Goal: Information Seeking & Learning: Learn about a topic

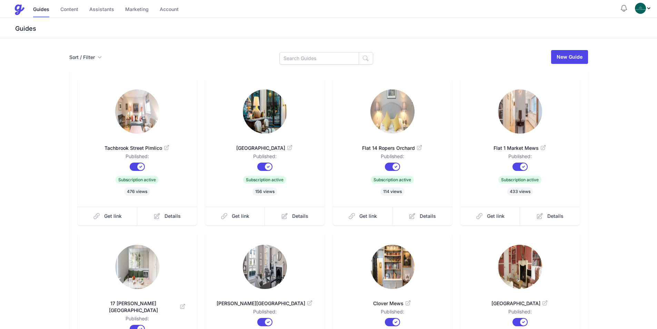
drag, startPoint x: 298, startPoint y: 49, endPoint x: 301, endPoint y: 61, distance: 13.1
click at [298, 51] on div "Sort / Filter Sort Name Created Unsorted All Published Unpublished Archived New…" at bounding box center [328, 233] width 657 height 390
drag, startPoint x: 301, startPoint y: 61, endPoint x: 304, endPoint y: 57, distance: 5.5
click at [301, 61] on input at bounding box center [319, 58] width 80 height 12
type input "Lexham"
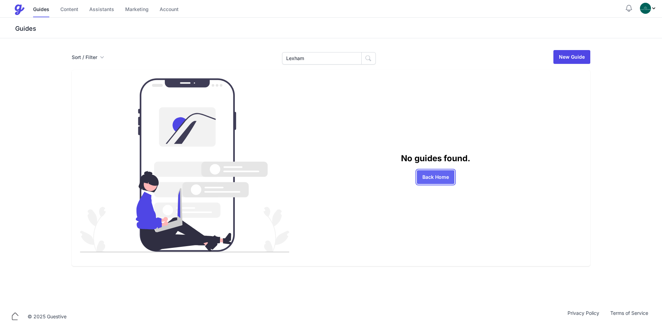
click at [431, 177] on link "Back Home" at bounding box center [436, 177] width 38 height 14
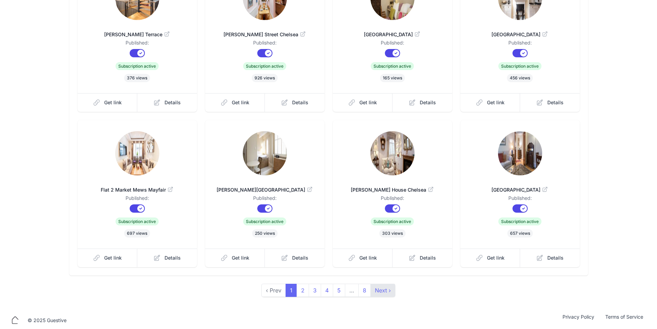
scroll to position [117, 0]
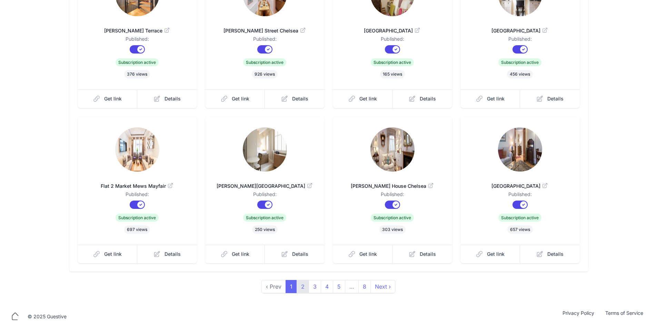
click at [302, 287] on link "2" at bounding box center [303, 286] width 12 height 13
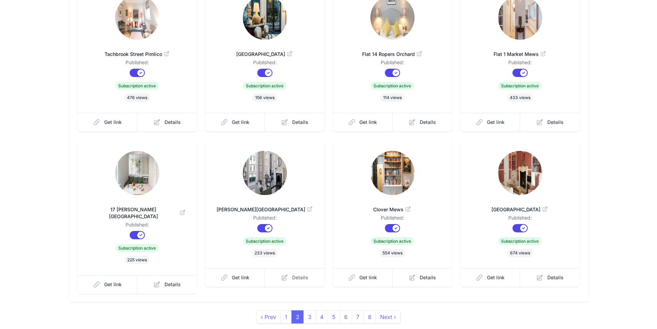
scroll to position [105, 0]
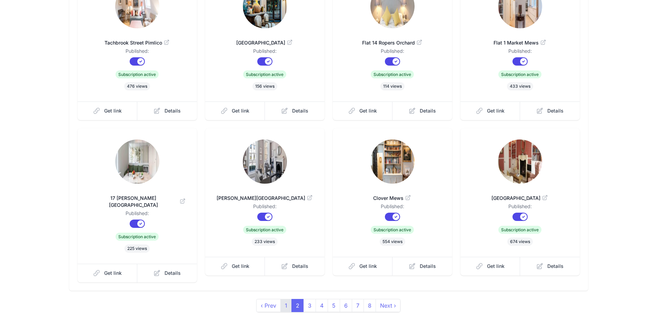
click at [288, 299] on link "1" at bounding box center [285, 305] width 11 height 13
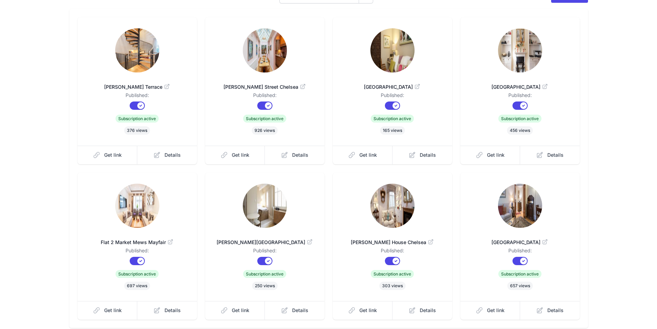
scroll to position [48, 0]
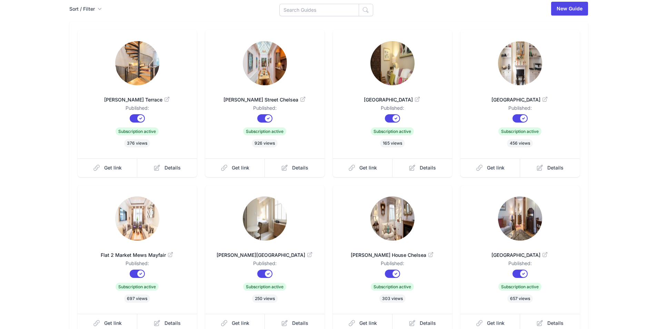
click at [139, 98] on span "[PERSON_NAME] Terrace" at bounding box center [137, 99] width 97 height 7
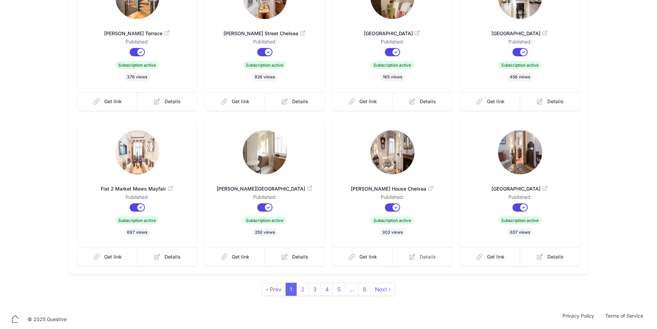
scroll to position [117, 0]
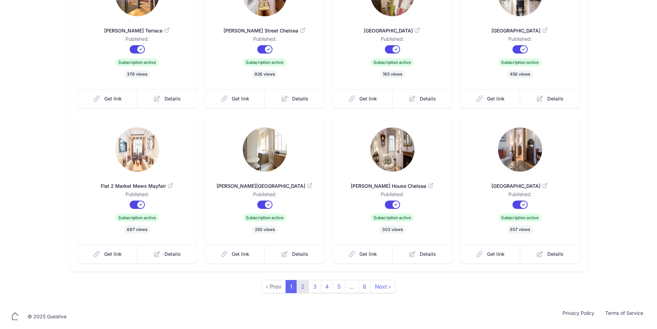
click at [303, 289] on link "2" at bounding box center [303, 286] width 12 height 13
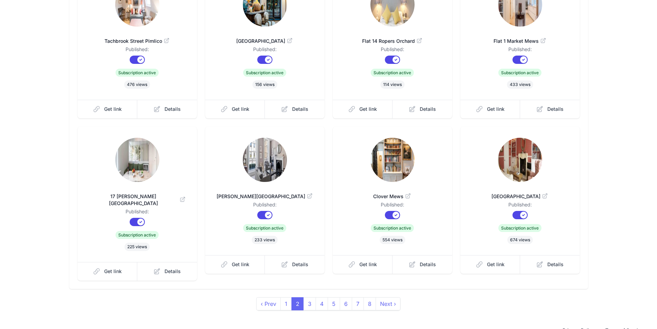
scroll to position [117, 0]
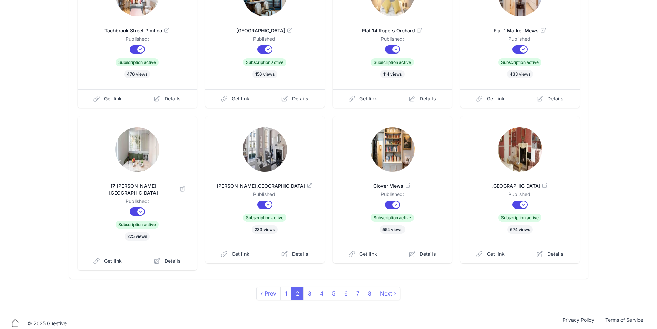
click at [261, 144] on img at bounding box center [265, 149] width 44 height 44
click at [286, 294] on div "Sort / Filter Sort Name Created Unsorted All Published Unpublished Archived New…" at bounding box center [328, 116] width 657 height 390
click at [285, 291] on link "1" at bounding box center [285, 293] width 11 height 13
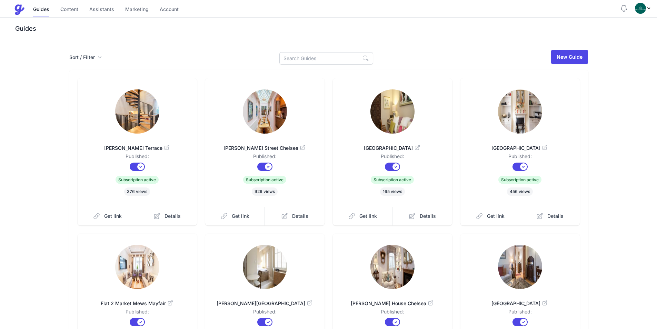
click at [256, 116] on img at bounding box center [265, 111] width 44 height 44
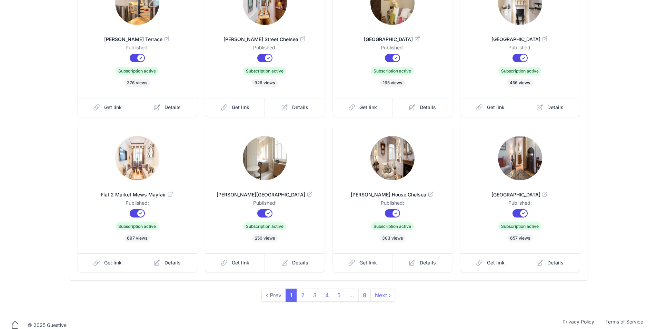
scroll to position [117, 0]
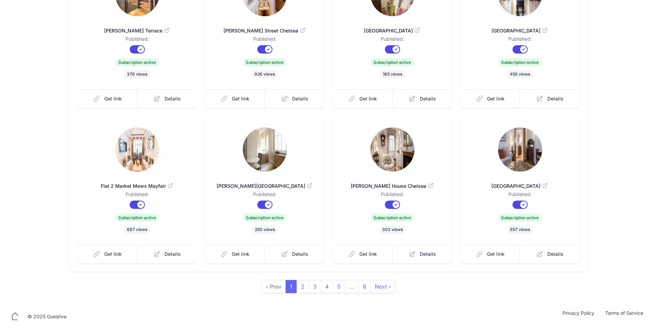
click at [130, 158] on img at bounding box center [137, 149] width 44 height 44
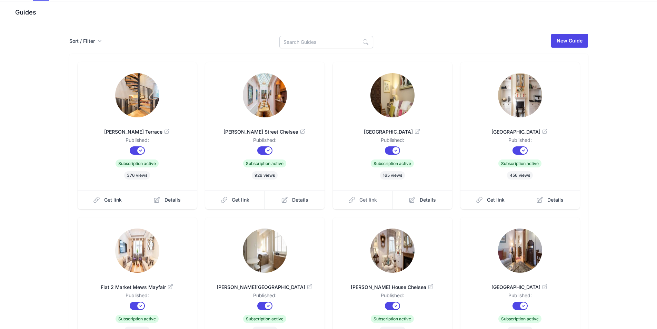
scroll to position [14, 0]
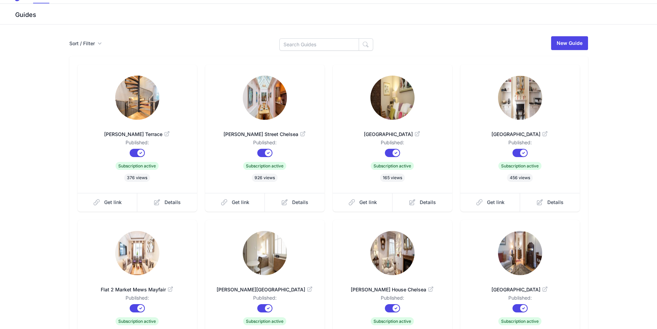
drag, startPoint x: 308, startPoint y: 58, endPoint x: 304, endPoint y: 39, distance: 19.6
click at [308, 57] on div "Smith Terrace Published: Published? Subscription? Subscription active 376 views…" at bounding box center [328, 215] width 519 height 319
click at [304, 39] on input at bounding box center [319, 44] width 80 height 12
type input "Mews"
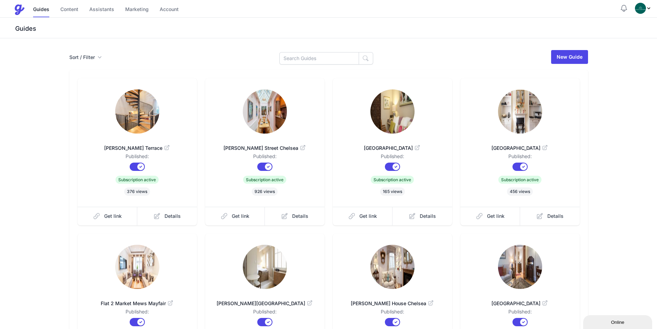
click at [170, 98] on link at bounding box center [137, 112] width 97 height 46
drag, startPoint x: 306, startPoint y: 61, endPoint x: 189, endPoint y: 62, distance: 116.9
click at [248, 62] on div "Sort / Filter Sort Name Created Unsorted All Published Unpublished Archived New…" at bounding box center [328, 56] width 519 height 15
type input "Flat 1"
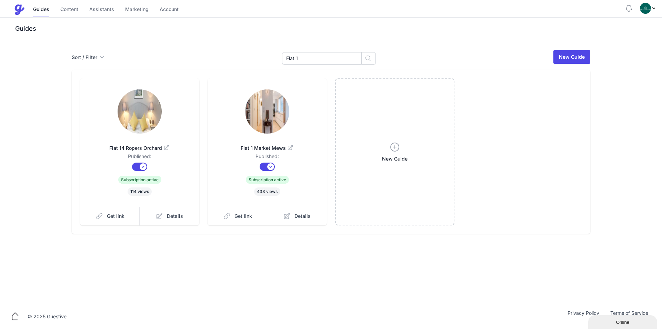
click at [264, 106] on img at bounding box center [267, 111] width 44 height 44
click at [298, 104] on link at bounding box center [267, 112] width 97 height 46
click at [329, 61] on input "Flat 1" at bounding box center [322, 58] width 80 height 12
type input "Fl"
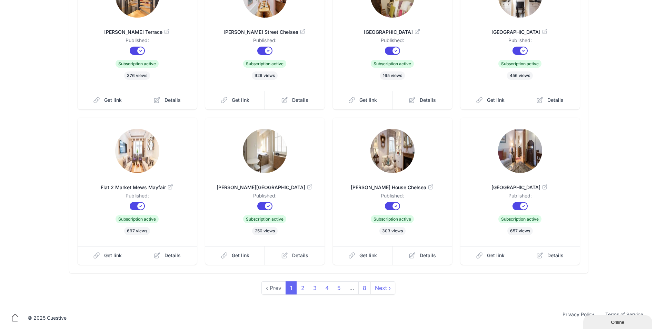
scroll to position [117, 0]
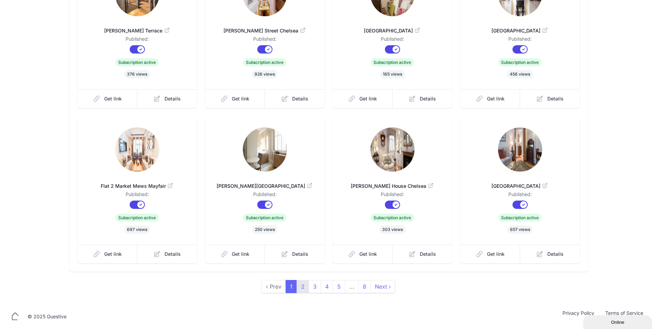
click at [300, 285] on link "2" at bounding box center [303, 286] width 12 height 13
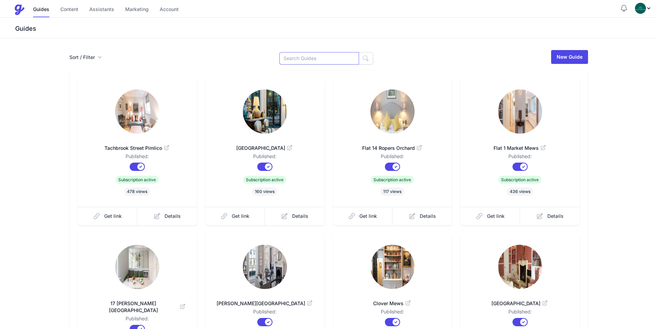
click at [332, 58] on input at bounding box center [319, 58] width 80 height 12
type input "C"
type input "Flat"
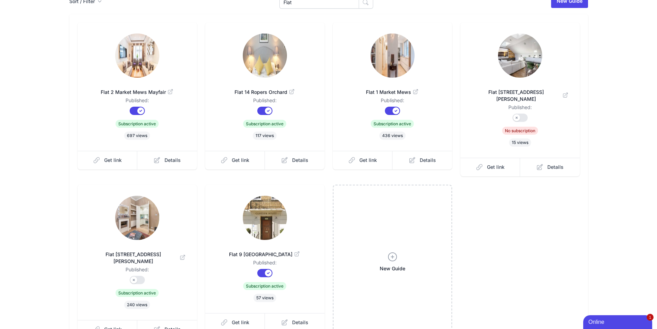
scroll to position [34, 0]
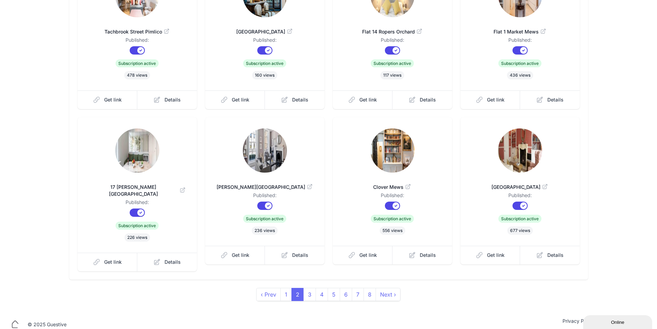
scroll to position [117, 0]
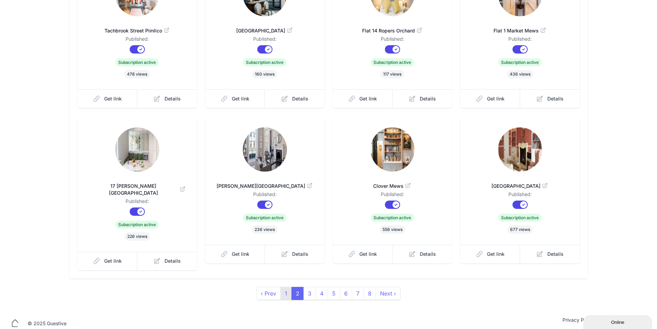
click at [287, 287] on link "1" at bounding box center [285, 293] width 11 height 13
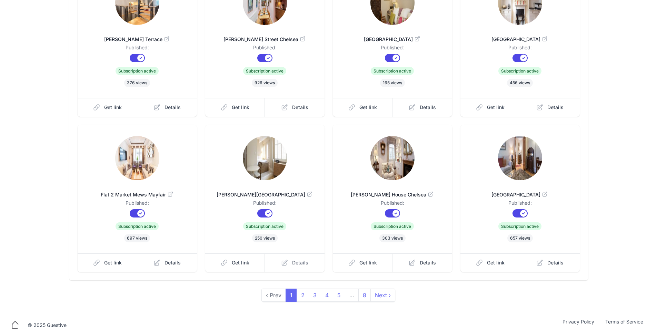
scroll to position [117, 0]
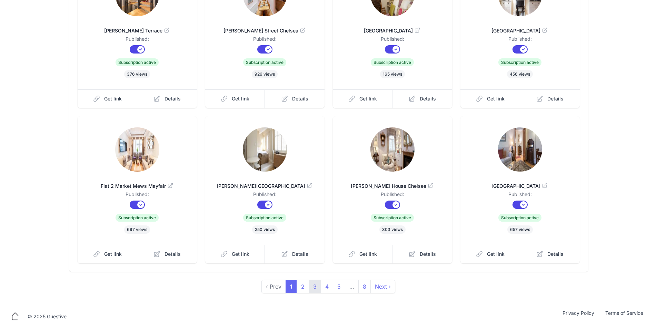
click at [313, 287] on link "3" at bounding box center [315, 286] width 12 height 13
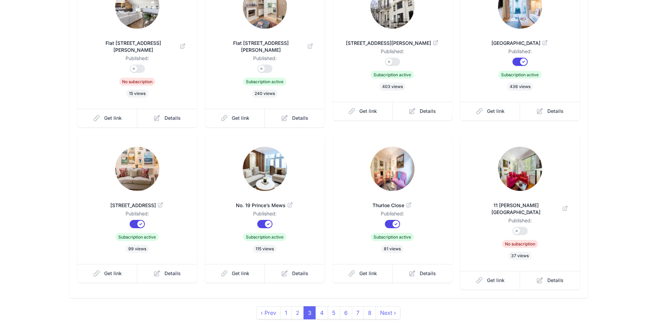
scroll to position [117, 0]
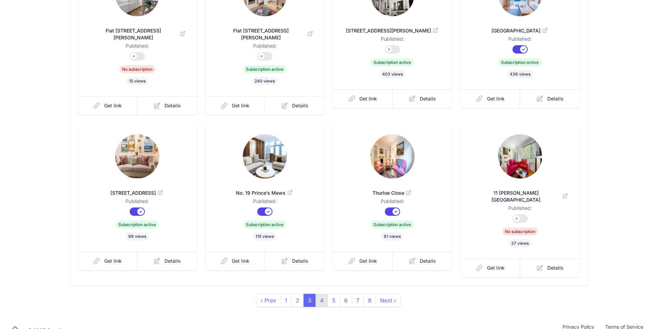
click at [320, 293] on link "4" at bounding box center [322, 299] width 12 height 13
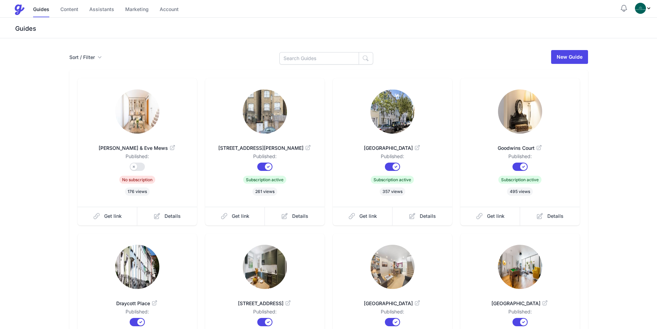
drag, startPoint x: 504, startPoint y: 19, endPoint x: 437, endPoint y: 0, distance: 70.2
click at [263, 117] on img at bounding box center [265, 111] width 44 height 44
click at [327, 55] on input at bounding box center [319, 58] width 80 height 12
type input "Cliveden"
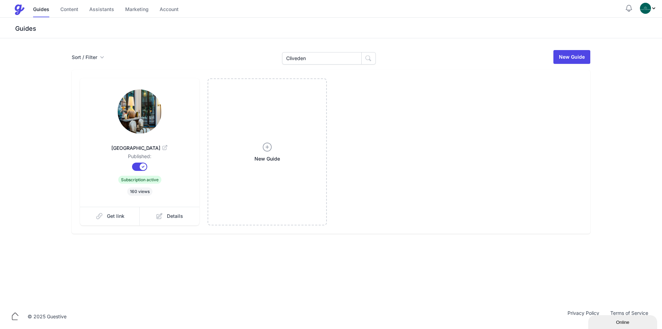
click at [162, 107] on link at bounding box center [139, 112] width 97 height 46
drag, startPoint x: 260, startPoint y: 50, endPoint x: 163, endPoint y: 43, distance: 97.8
click at [192, 37] on div "Menu Guides Content Assistants Marketing Account Guides Content Assistants Mark…" at bounding box center [331, 152] width 662 height 304
paste input "Beaufort"
type input "Beaufort"
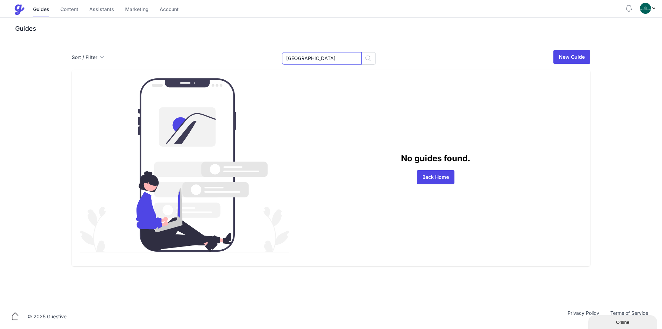
click at [320, 56] on input "[GEOGRAPHIC_DATA]" at bounding box center [322, 58] width 80 height 12
type input "[GEOGRAPHIC_DATA]"
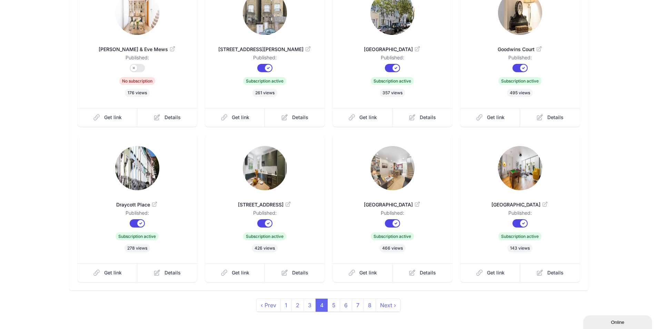
scroll to position [117, 0]
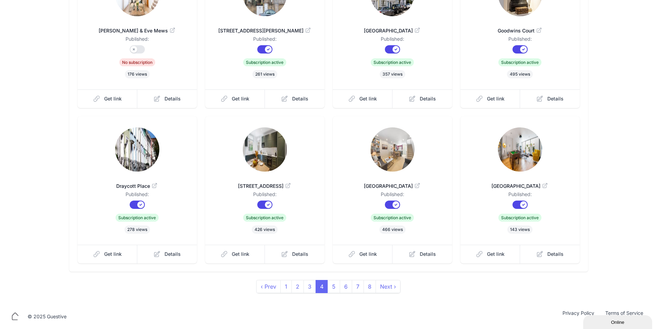
click at [322, 280] on span "4" at bounding box center [322, 286] width 12 height 13
click at [329, 282] on link "5" at bounding box center [334, 286] width 12 height 13
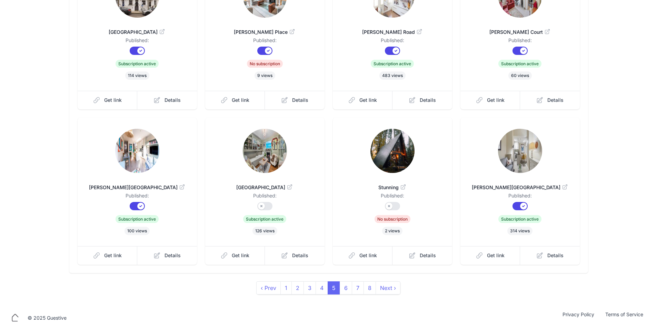
scroll to position [117, 0]
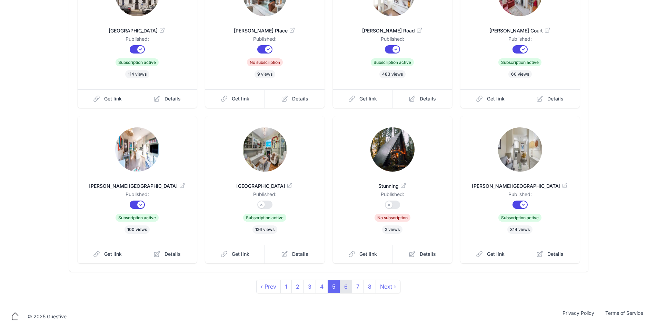
click at [342, 288] on link "6" at bounding box center [346, 286] width 12 height 13
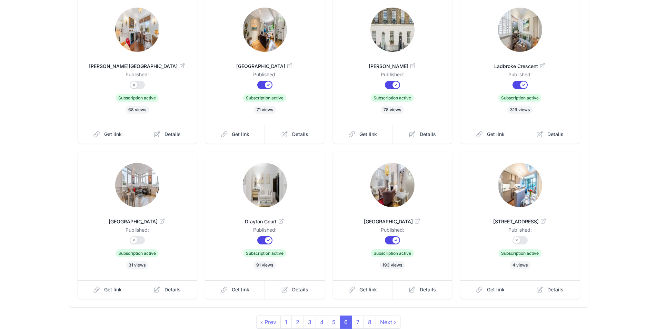
scroll to position [117, 0]
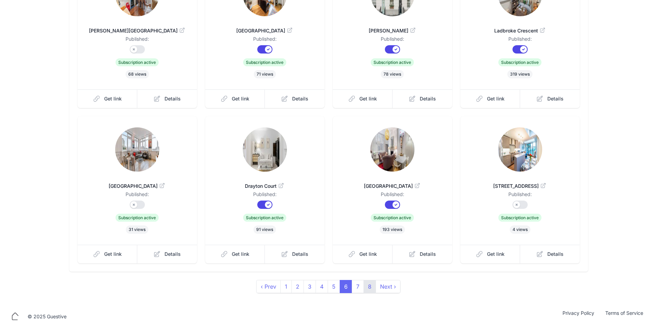
click at [363, 287] on link "8" at bounding box center [369, 286] width 12 height 13
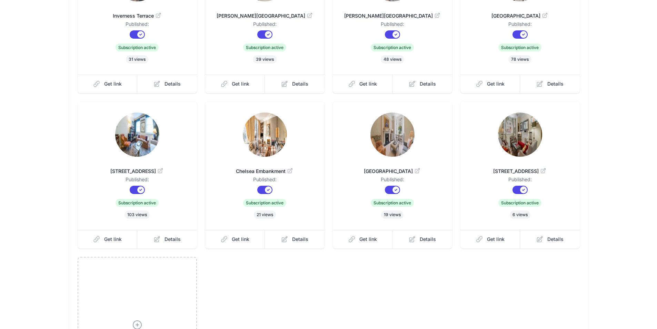
scroll to position [271, 0]
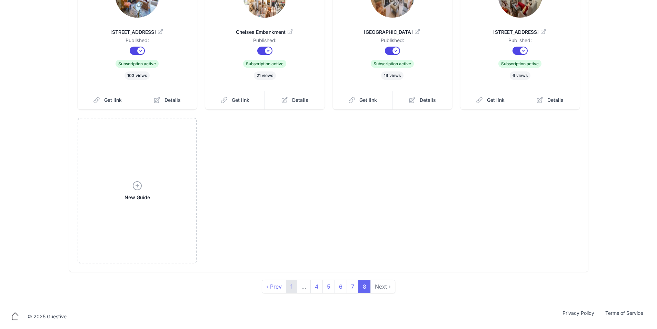
click at [290, 290] on link "1" at bounding box center [291, 286] width 11 height 13
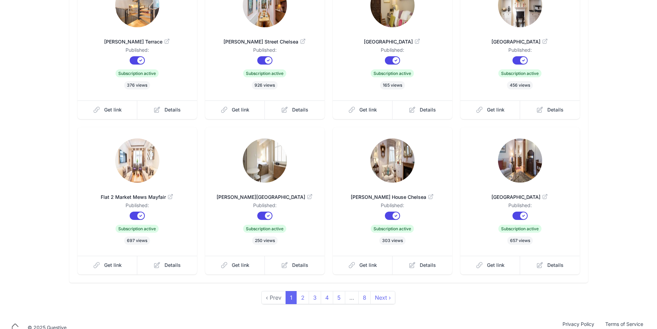
scroll to position [117, 0]
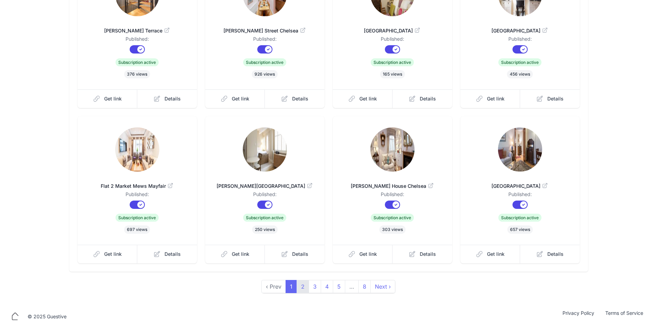
click at [302, 289] on link "2" at bounding box center [303, 286] width 12 height 13
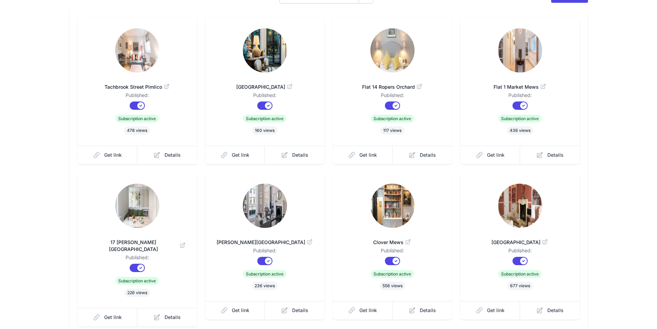
scroll to position [48, 0]
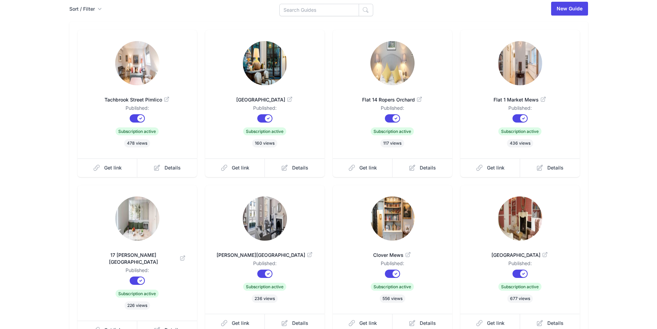
click at [133, 62] on img at bounding box center [137, 63] width 44 height 44
click at [272, 72] on img at bounding box center [265, 63] width 44 height 44
click at [388, 82] on img at bounding box center [392, 63] width 44 height 44
click at [513, 84] on img at bounding box center [520, 63] width 44 height 44
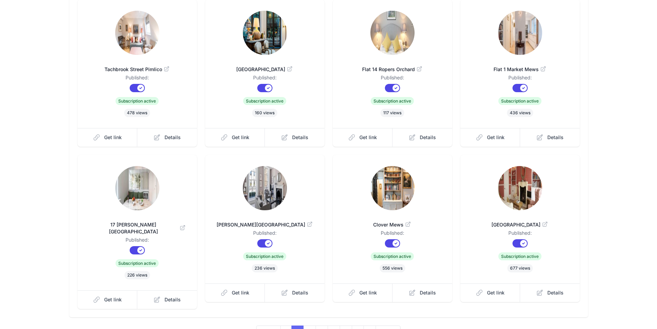
scroll to position [83, 0]
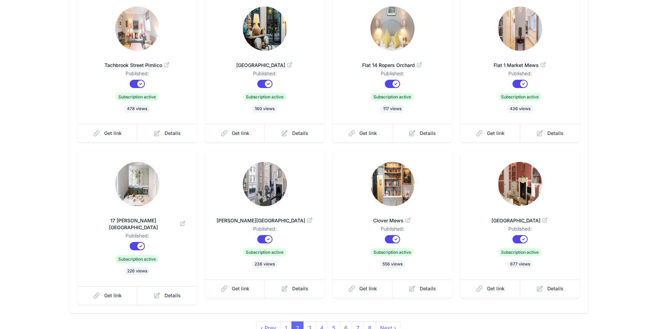
click at [149, 187] on img at bounding box center [137, 184] width 44 height 44
click at [138, 206] on link at bounding box center [137, 185] width 97 height 46
click at [307, 321] on link "3" at bounding box center [309, 327] width 12 height 13
